Goal: Task Accomplishment & Management: Use online tool/utility

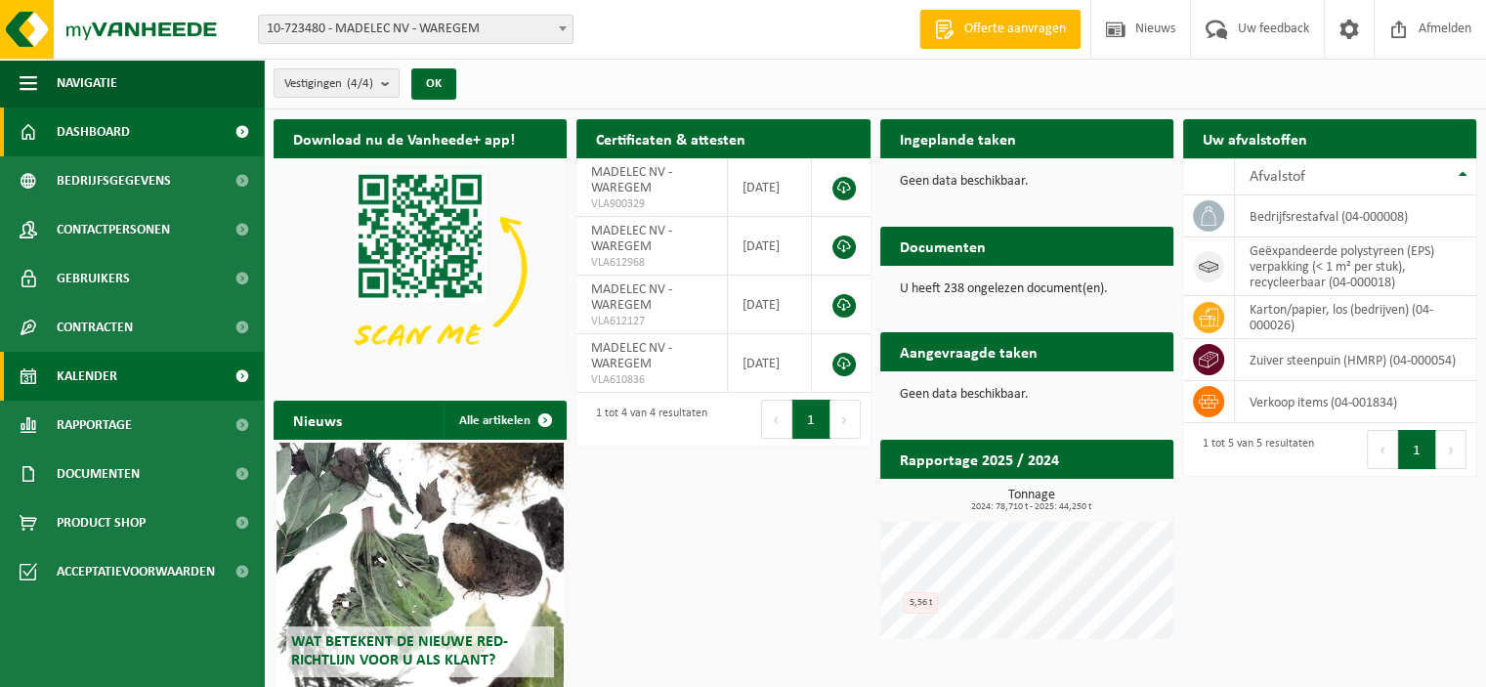
click at [77, 370] on span "Kalender" at bounding box center [87, 376] width 61 height 49
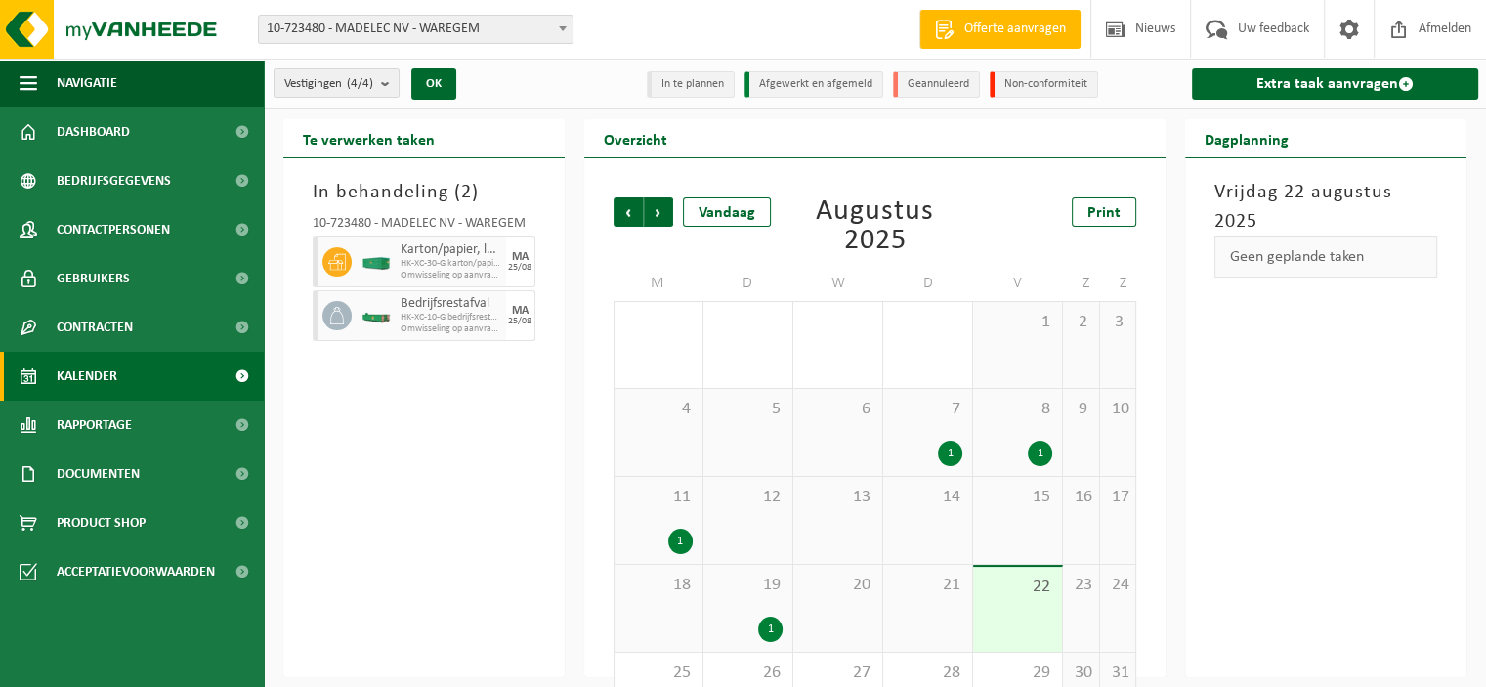
scroll to position [71, 0]
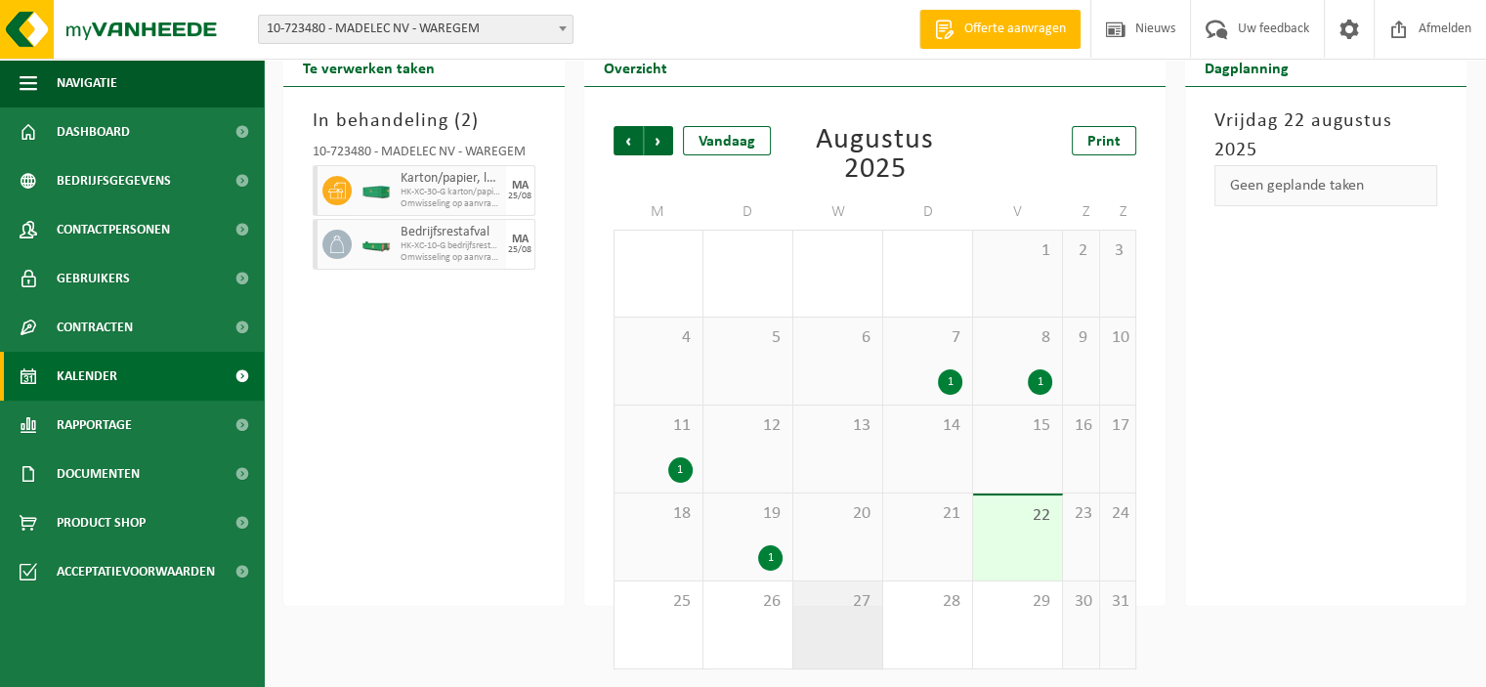
click at [841, 613] on div "27" at bounding box center [837, 624] width 89 height 87
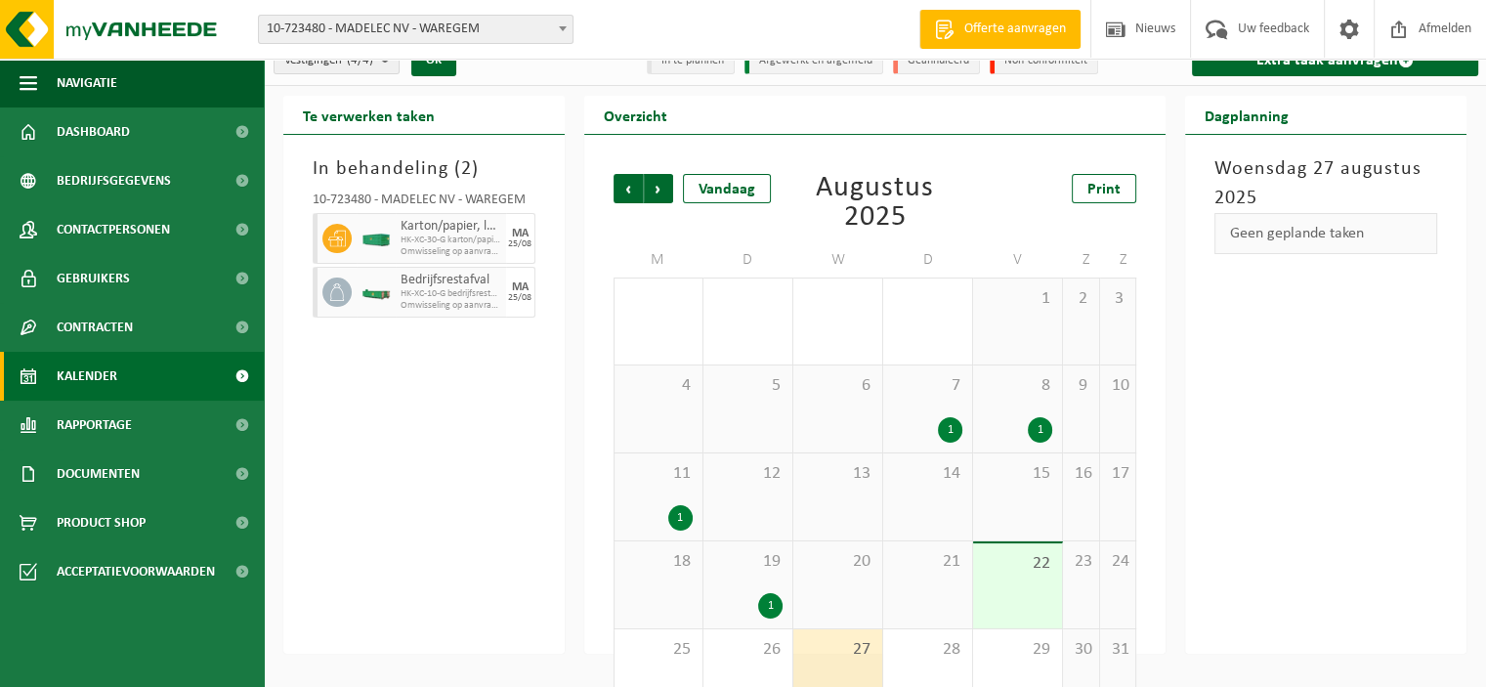
scroll to position [0, 0]
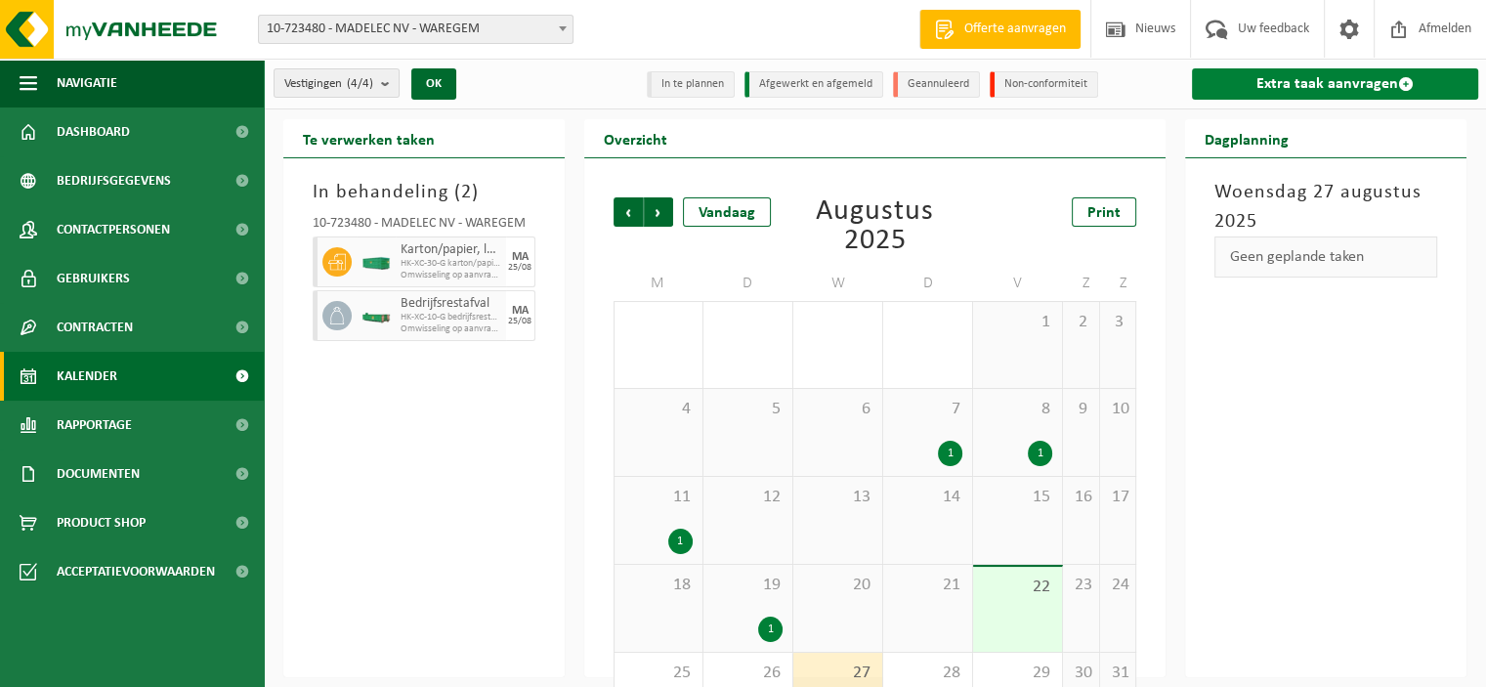
click at [1319, 68] on link "Extra taak aanvragen" at bounding box center [1335, 83] width 286 height 31
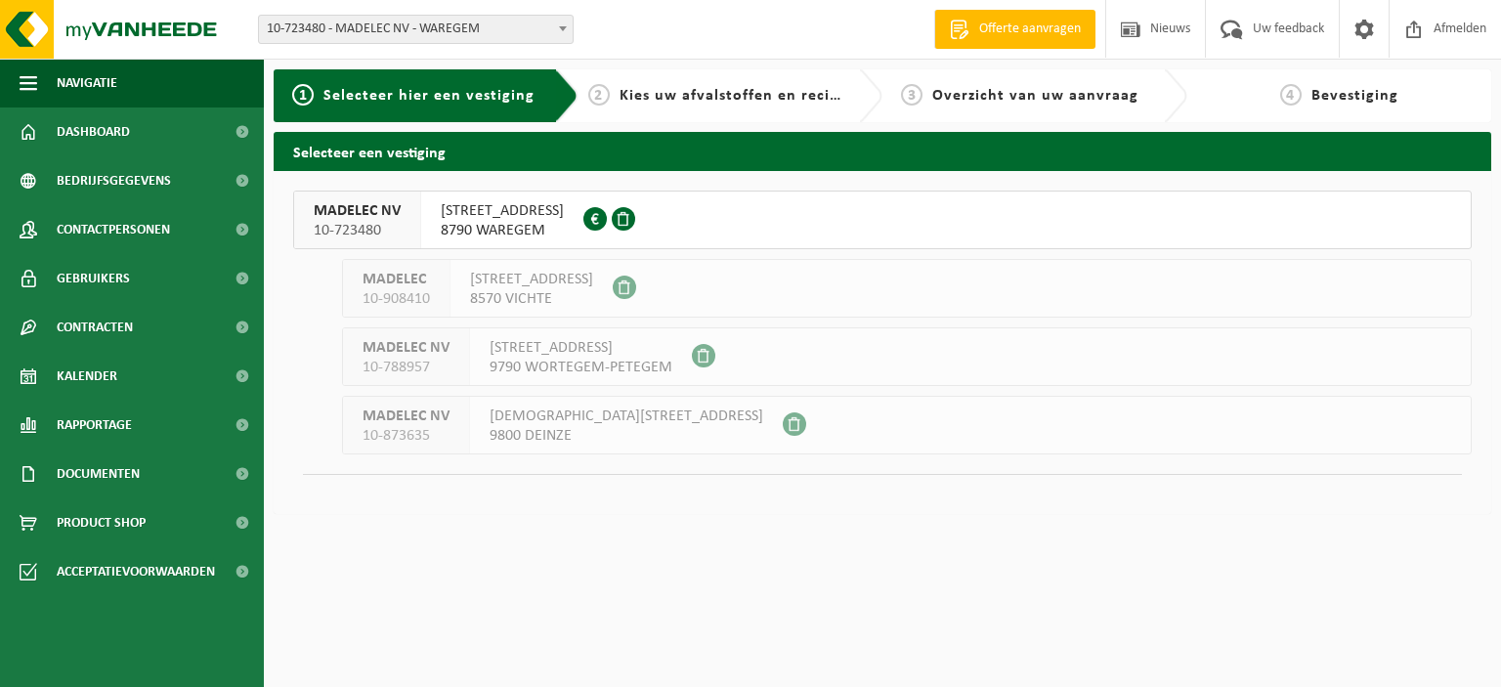
click at [520, 218] on span "KALKHOEVESTRAAT 52" at bounding box center [502, 211] width 123 height 20
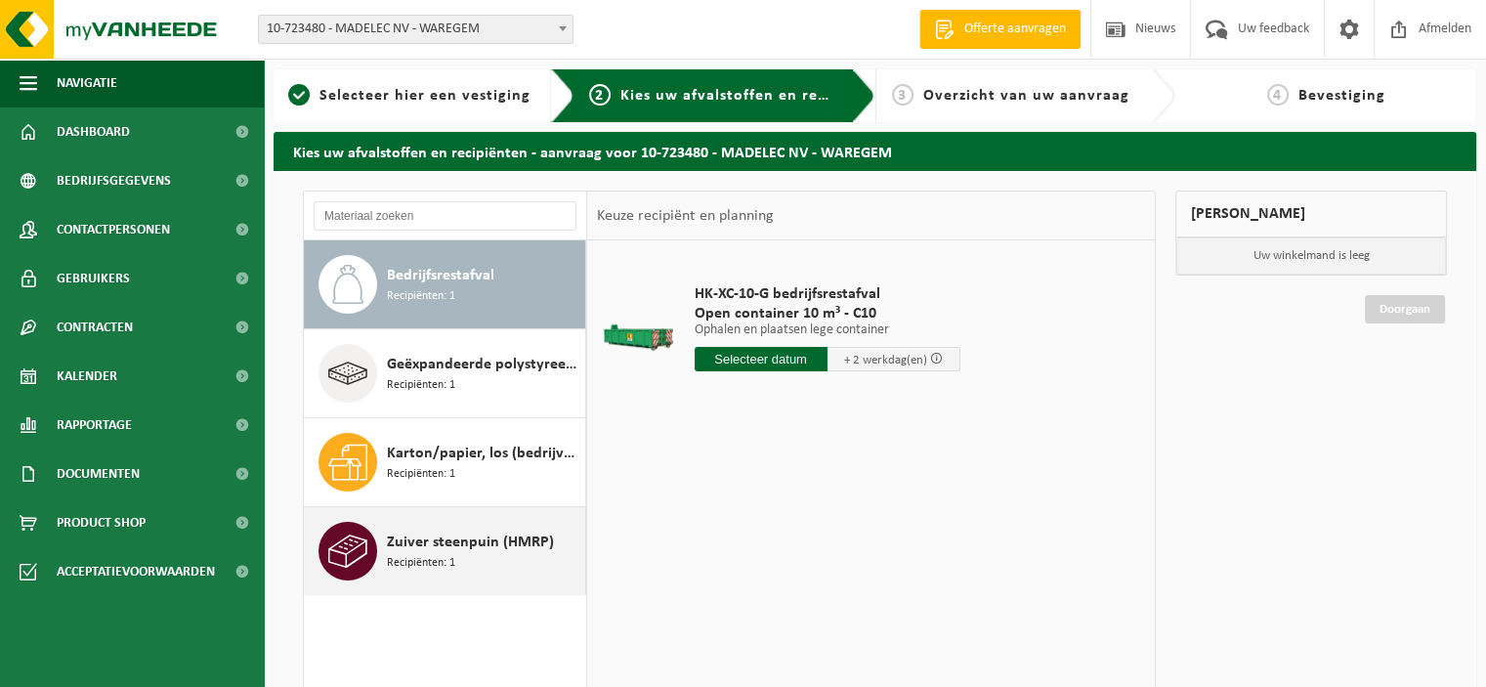
click at [455, 529] on div "Zuiver steenpuin (HMRP) Recipiënten: 1" at bounding box center [483, 551] width 193 height 59
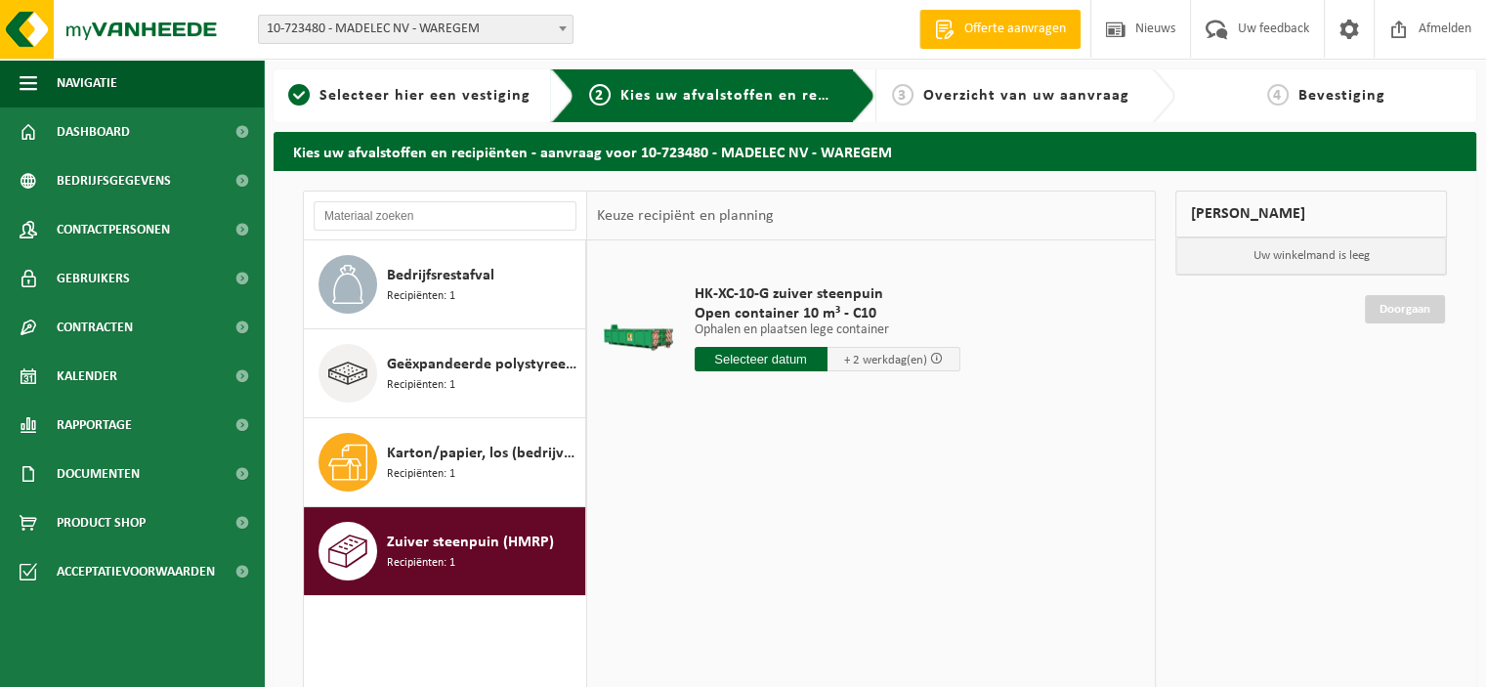
click at [730, 355] on input "text" at bounding box center [761, 359] width 133 height 24
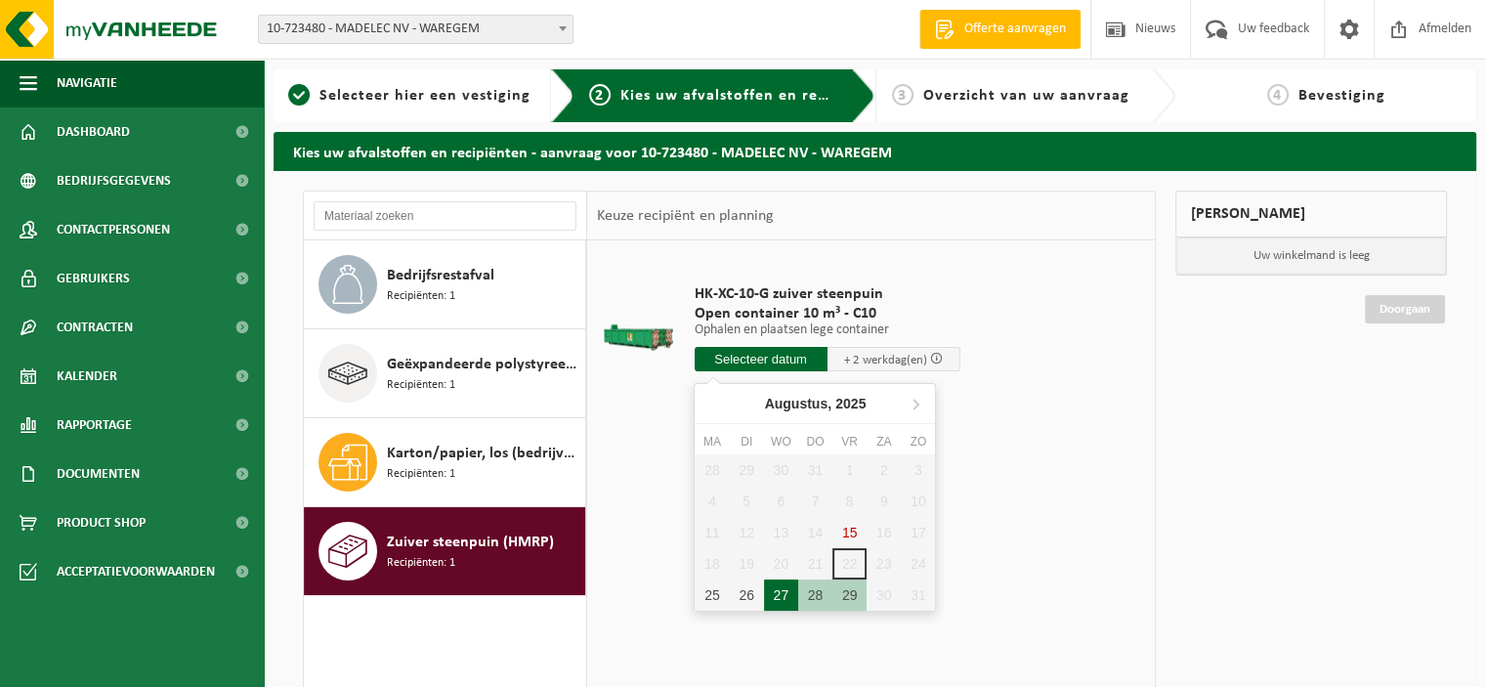
click at [766, 598] on div "27" at bounding box center [781, 594] width 34 height 31
type input "Van 2025-08-27"
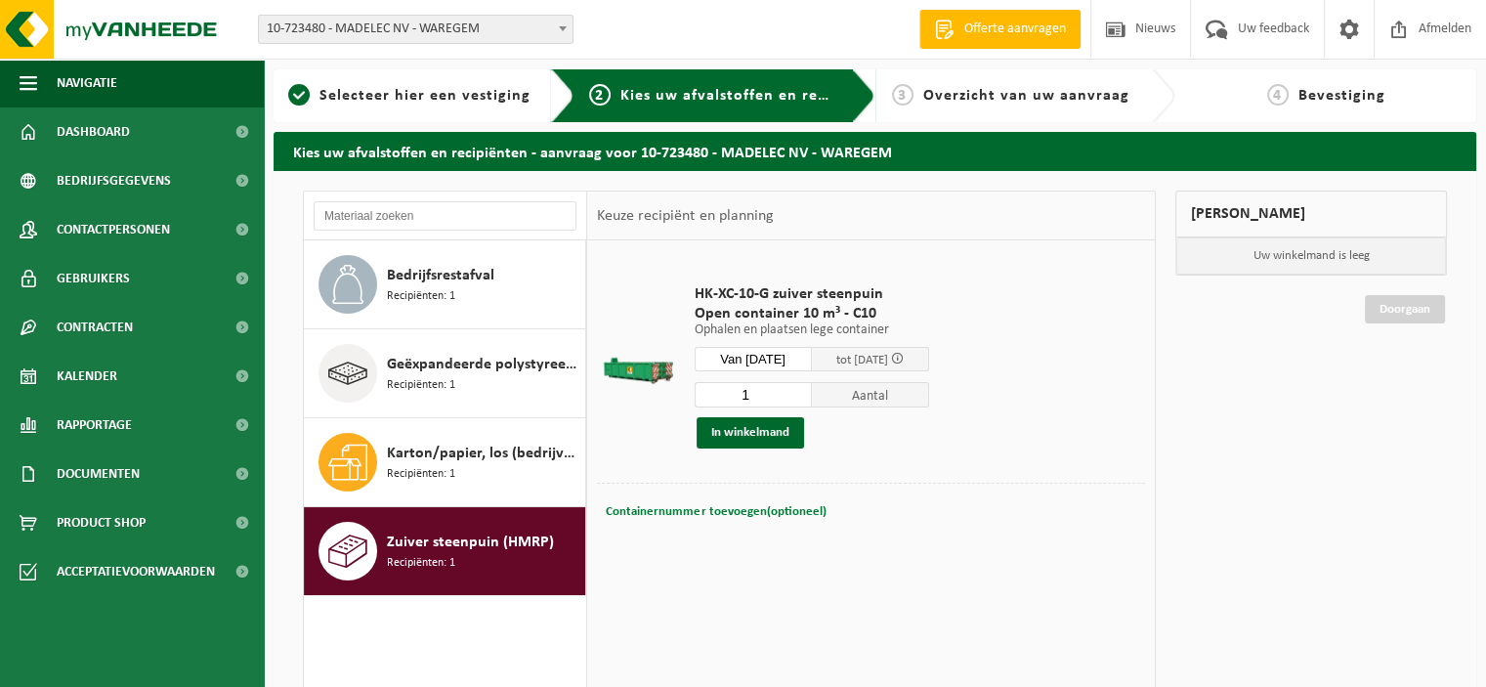
click at [754, 511] on span "Containernummer toevoegen(optioneel)" at bounding box center [716, 511] width 220 height 13
type input "c10-1339"
click at [766, 430] on button "In winkelmand" at bounding box center [750, 432] width 107 height 31
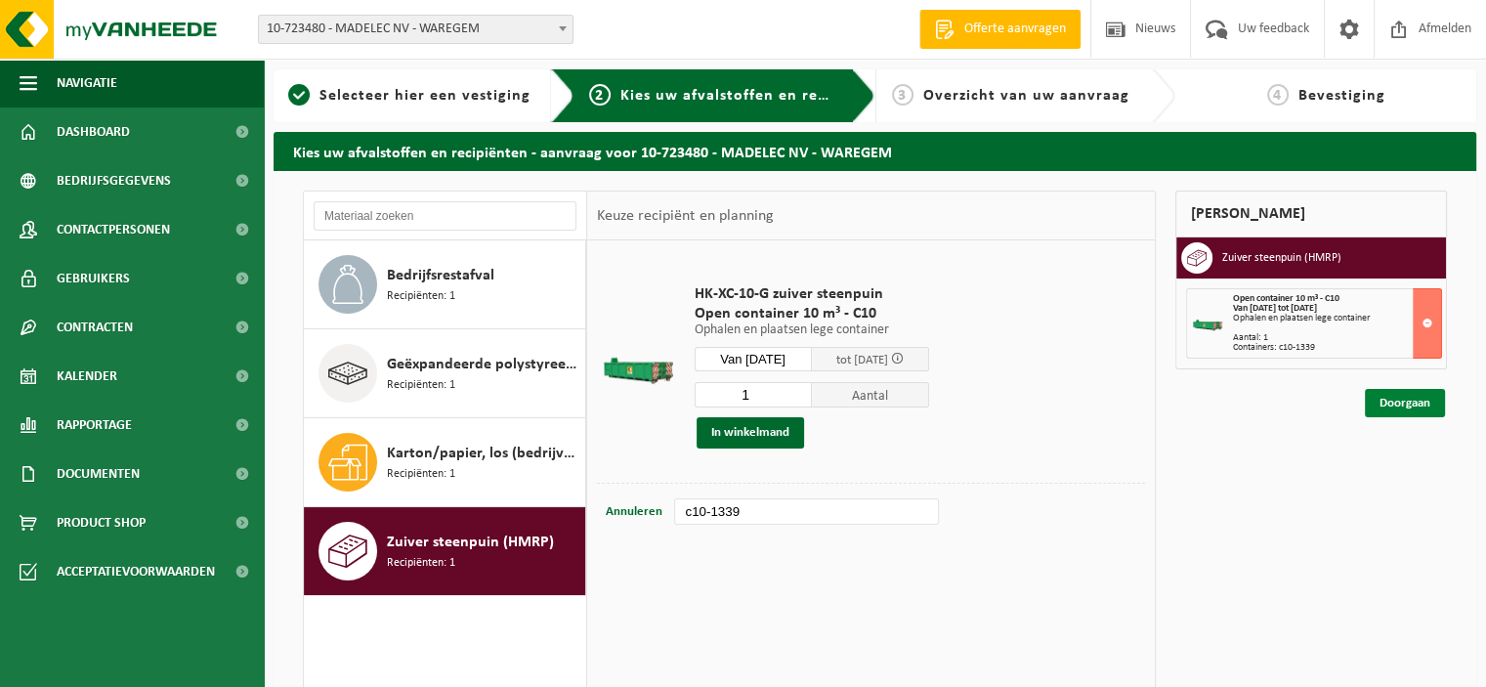
click at [1385, 401] on link "Doorgaan" at bounding box center [1405, 403] width 80 height 28
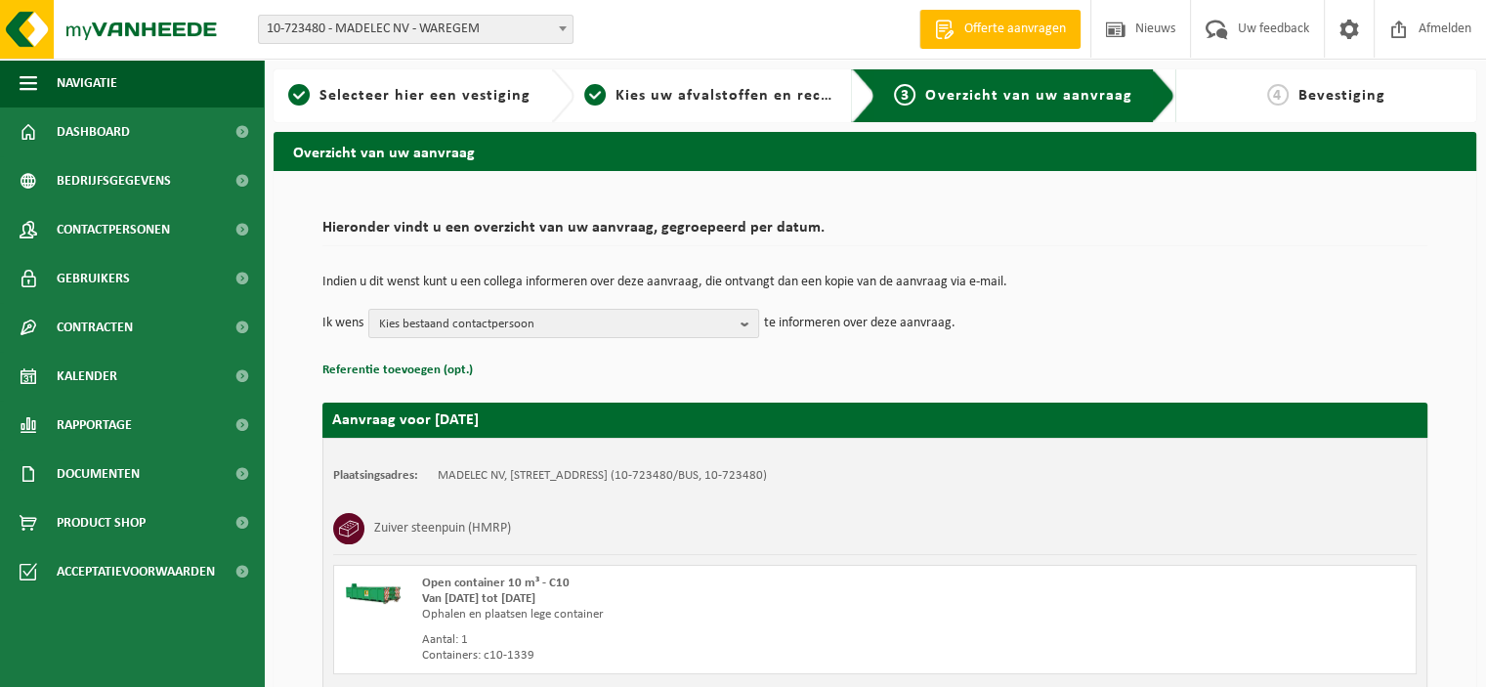
scroll to position [165, 0]
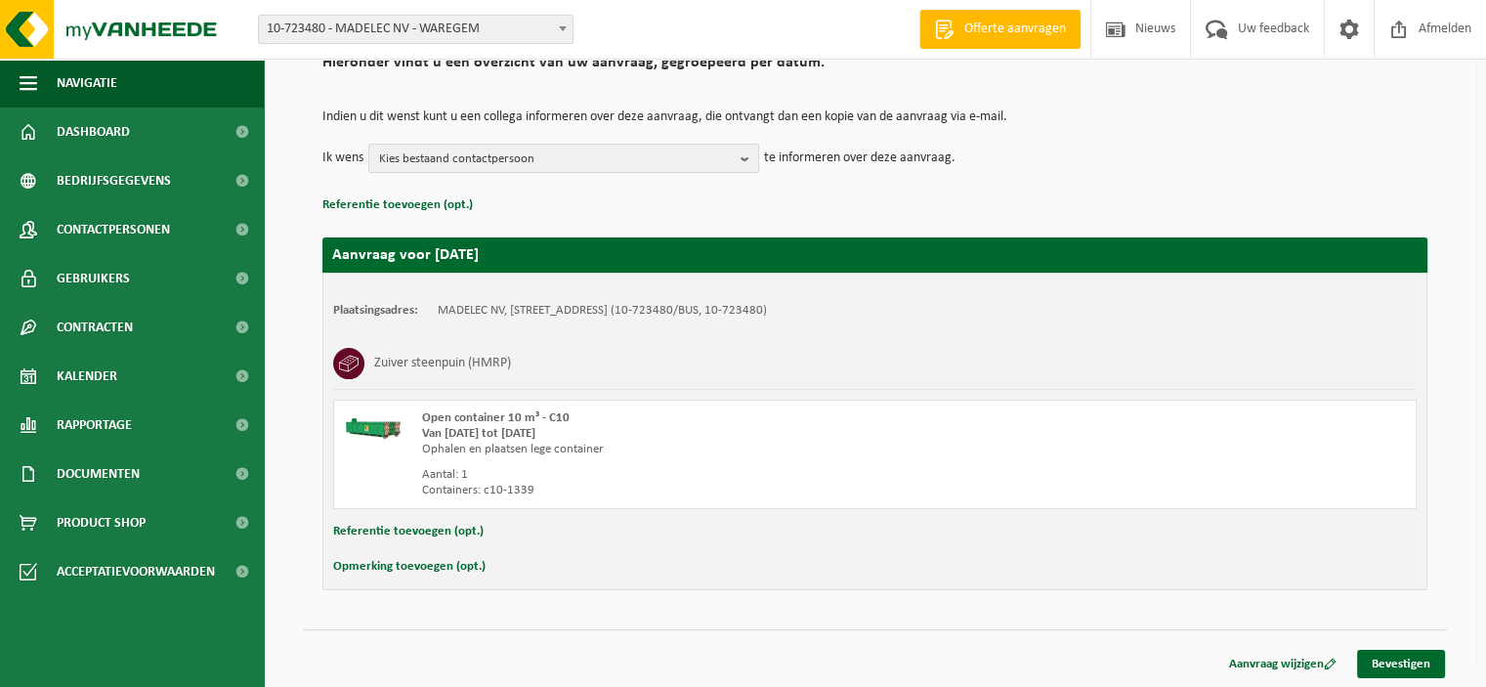
click at [424, 566] on button "Opmerking toevoegen (opt.)" at bounding box center [409, 566] width 152 height 25
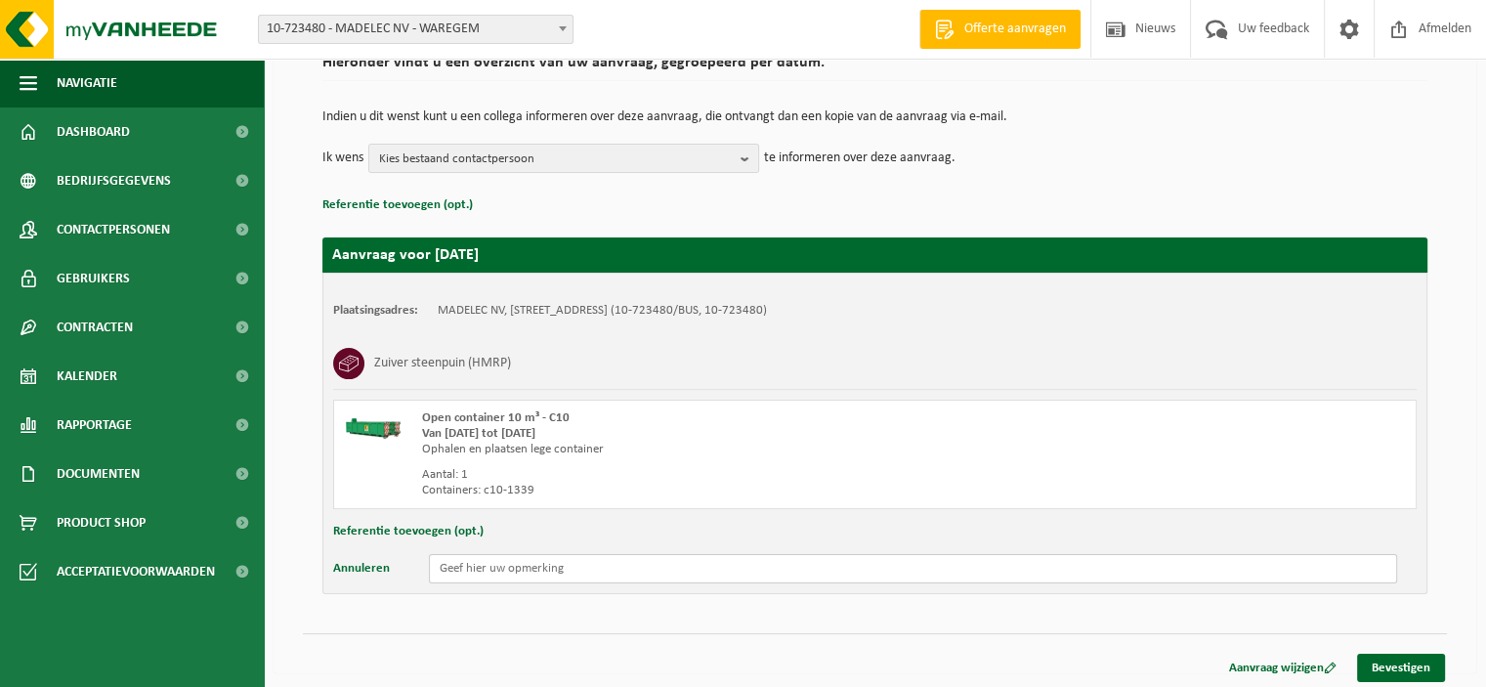
click at [467, 567] on input "text" at bounding box center [913, 568] width 968 height 29
type input "nieuwe voor 15u aub"
click at [1383, 666] on link "Bevestigen" at bounding box center [1401, 668] width 88 height 28
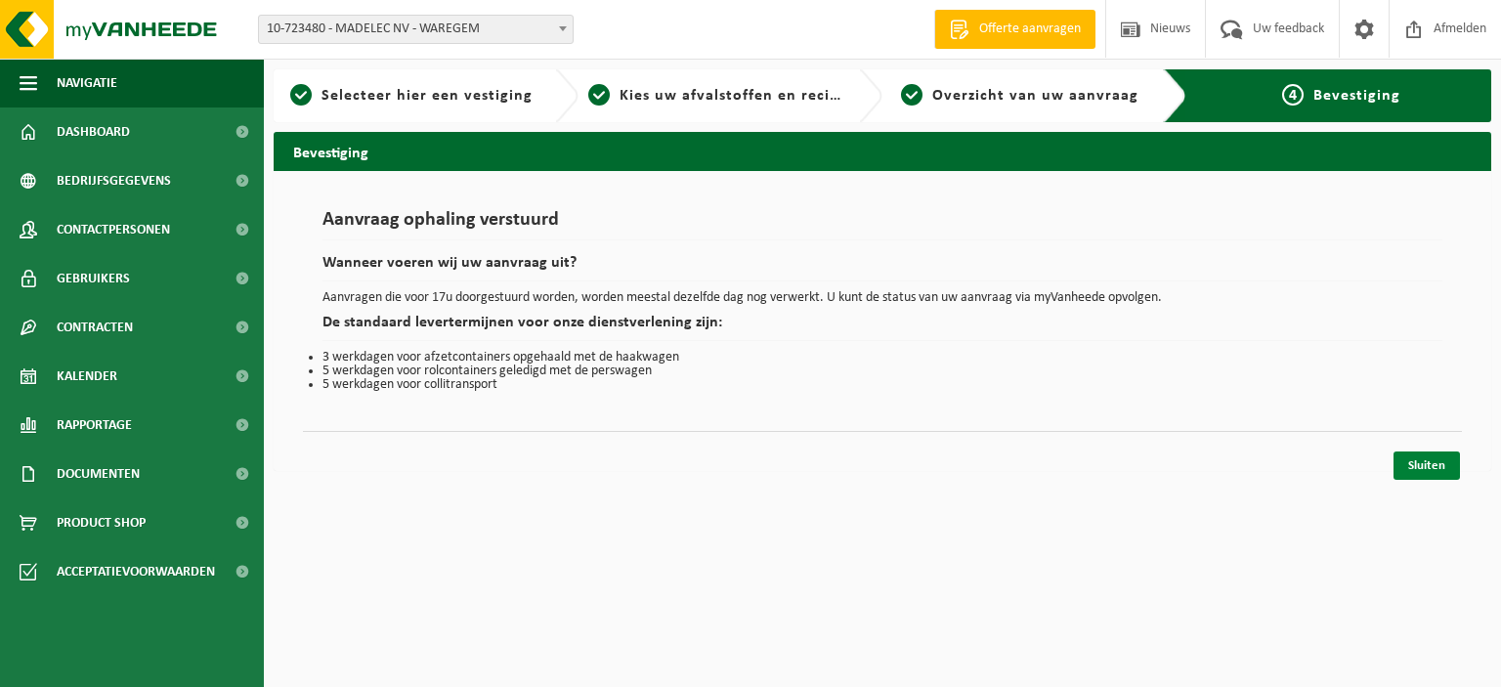
click at [1428, 465] on link "Sluiten" at bounding box center [1426, 465] width 66 height 28
